Goal: Information Seeking & Learning: Understand process/instructions

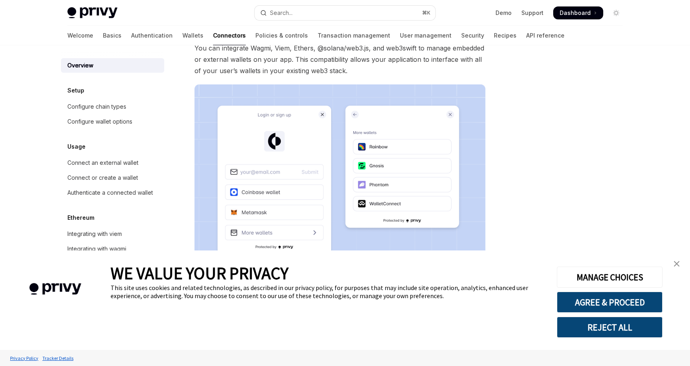
scroll to position [101, 0]
click at [628, 302] on button "AGREE & PROCEED" at bounding box center [610, 301] width 106 height 21
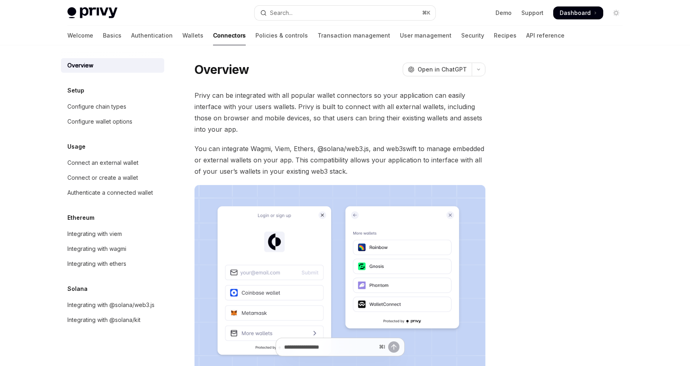
type textarea "*"
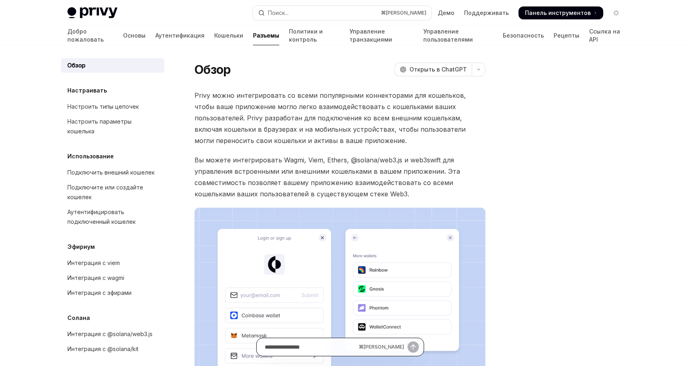
click at [319, 349] on input "Задайте вопрос..." at bounding box center [310, 347] width 91 height 18
type input "**********"
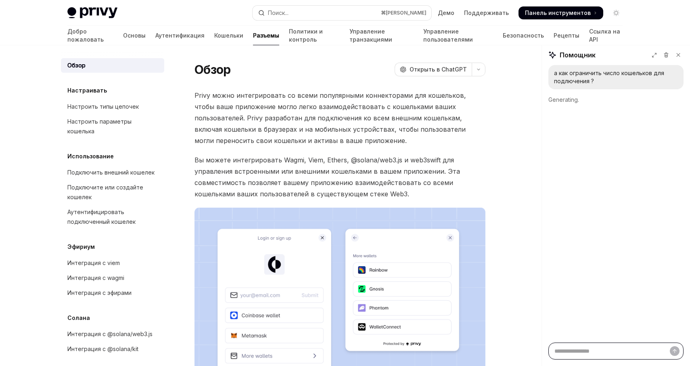
scroll to position [0, 0]
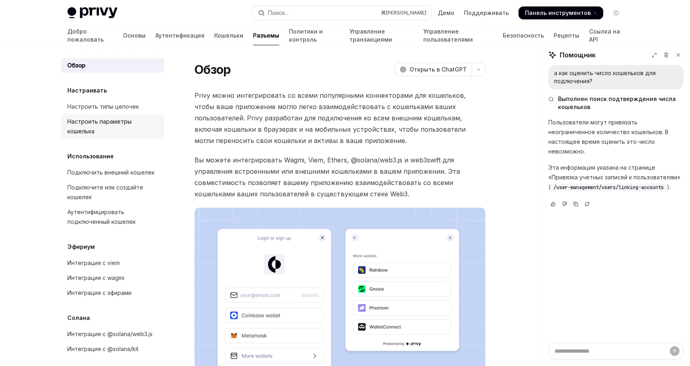
click at [107, 121] on font "Настроить параметры кошелька" at bounding box center [99, 126] width 64 height 17
type textarea "*"
